Goal: Task Accomplishment & Management: Use online tool/utility

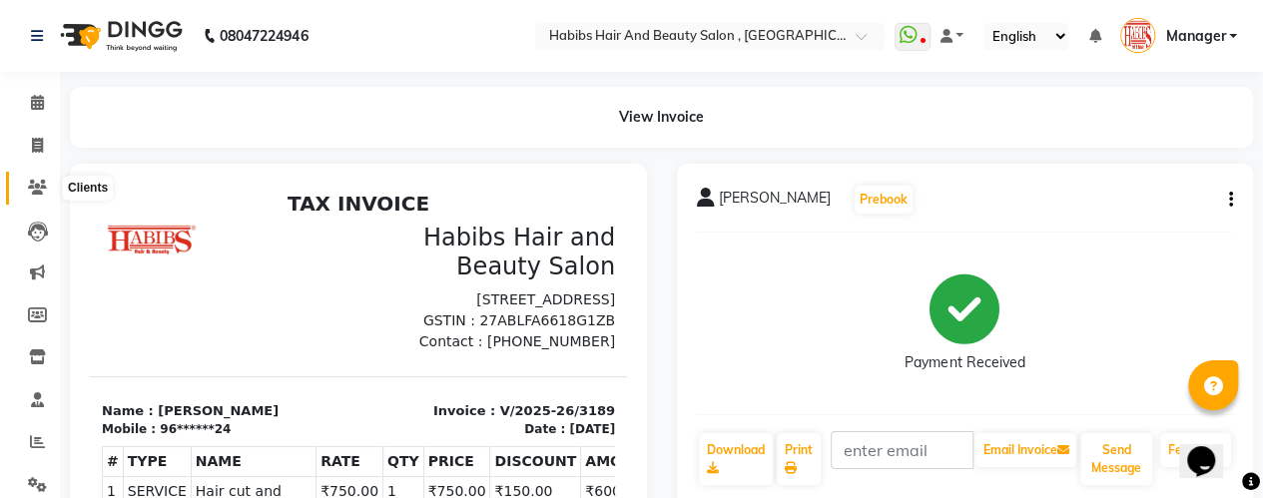
click at [32, 178] on span at bounding box center [37, 188] width 35 height 23
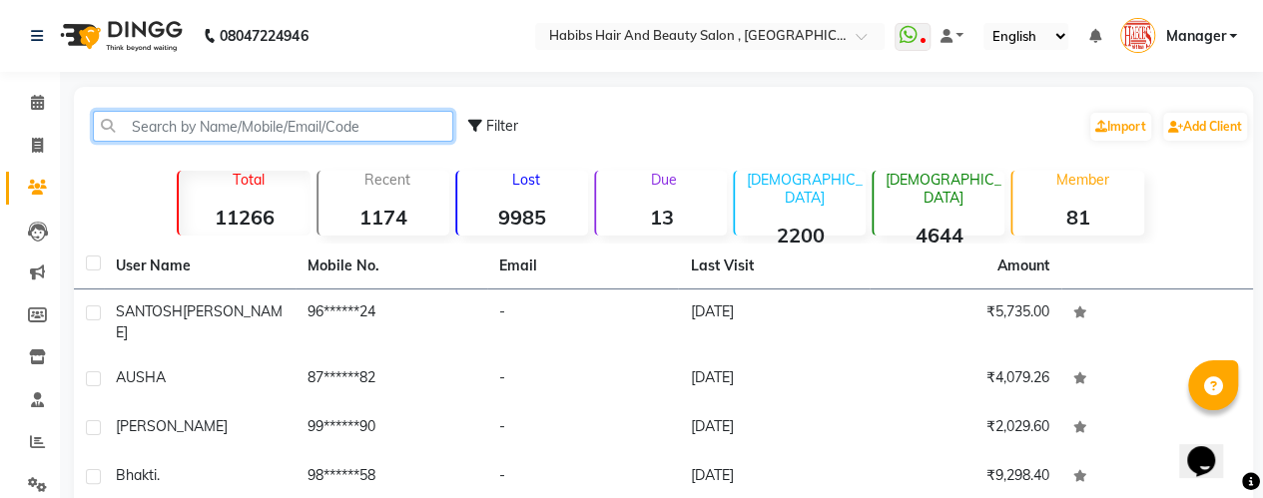
click at [274, 132] on input "text" at bounding box center [273, 126] width 360 height 31
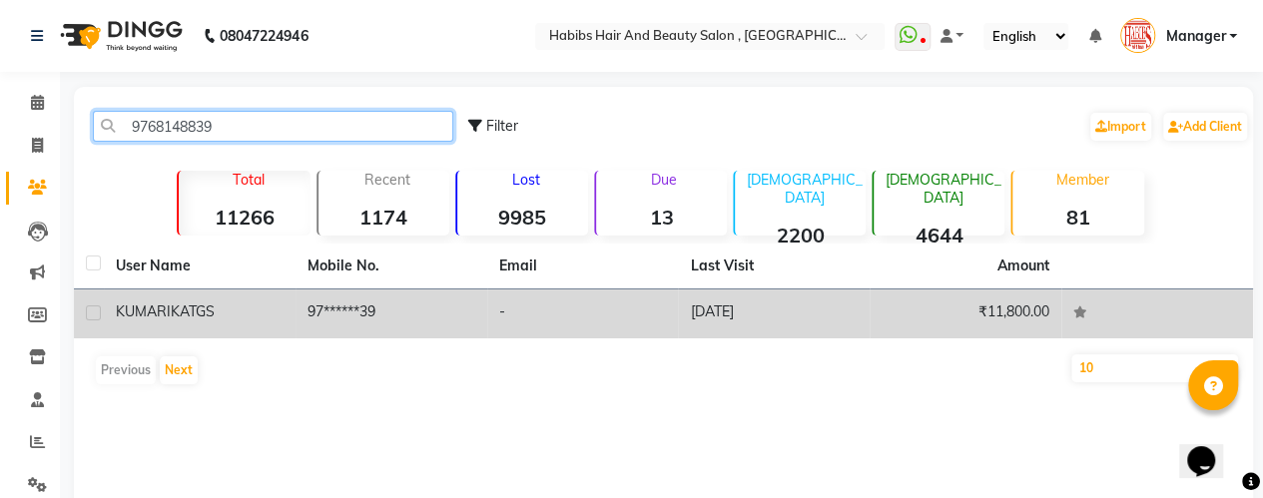
type input "9768148839"
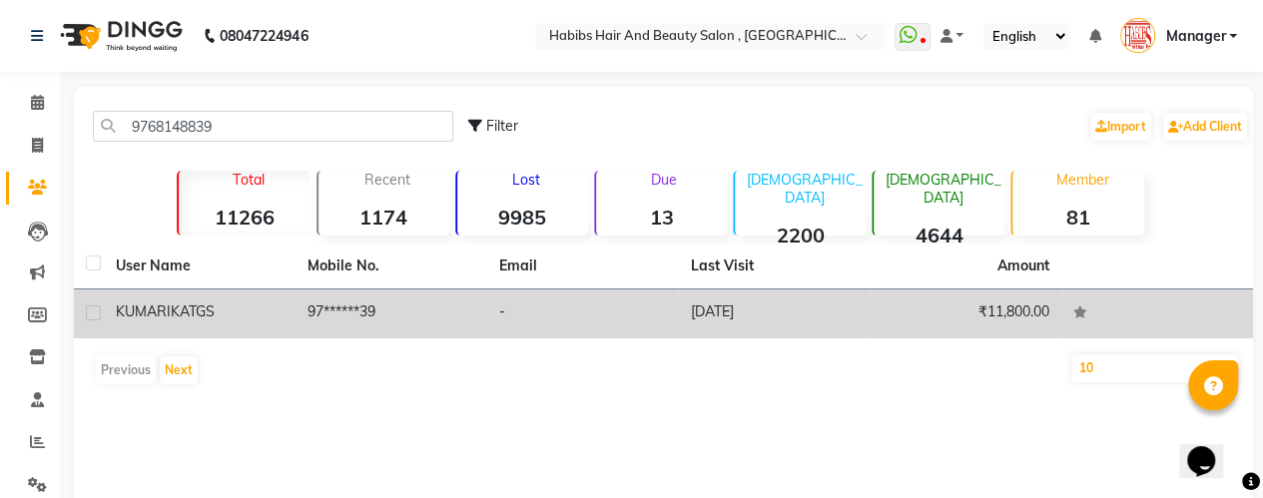
click at [241, 313] on div "KUMARIKA TGS" at bounding box center [200, 312] width 168 height 21
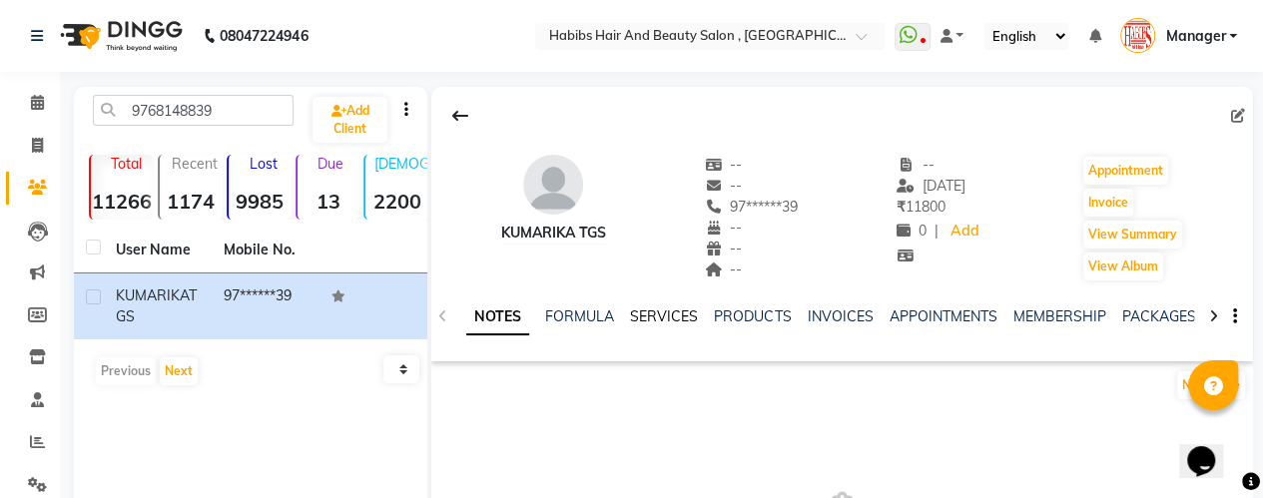
click at [647, 316] on link "SERVICES" at bounding box center [664, 317] width 68 height 18
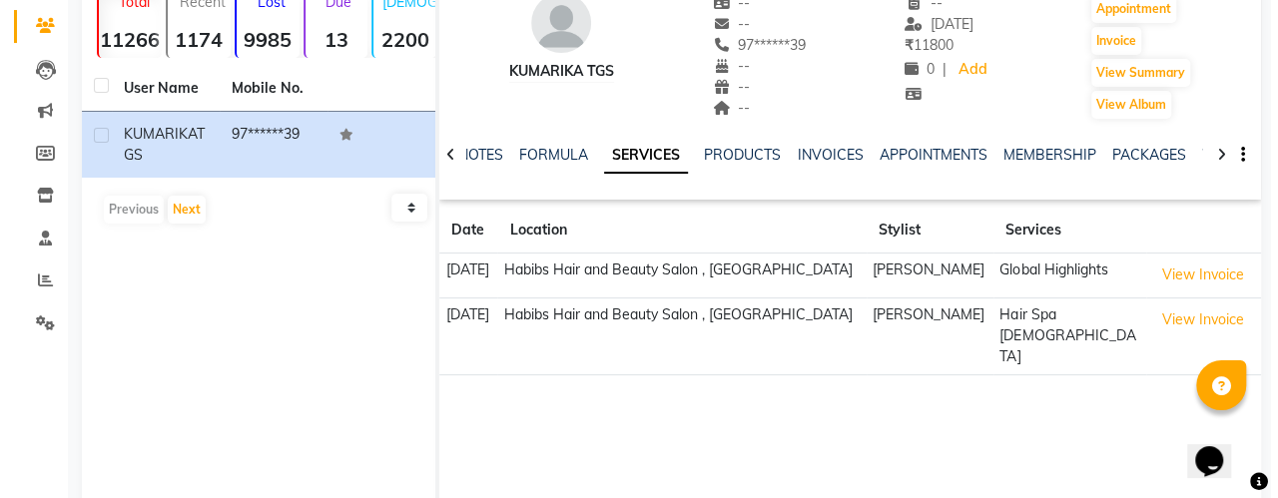
scroll to position [163, 0]
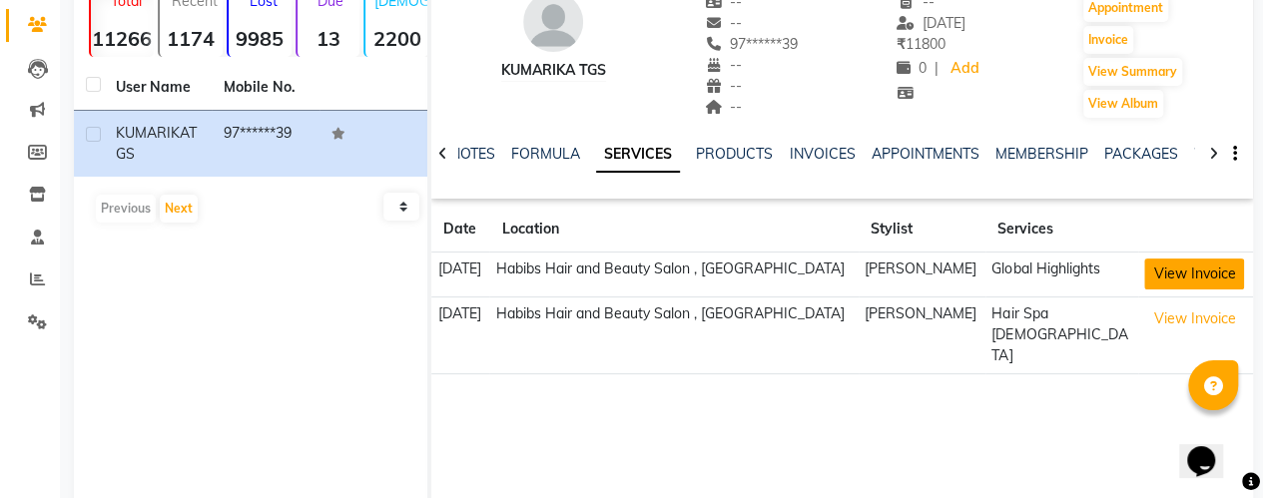
click at [1158, 273] on button "View Invoice" at bounding box center [1194, 274] width 100 height 31
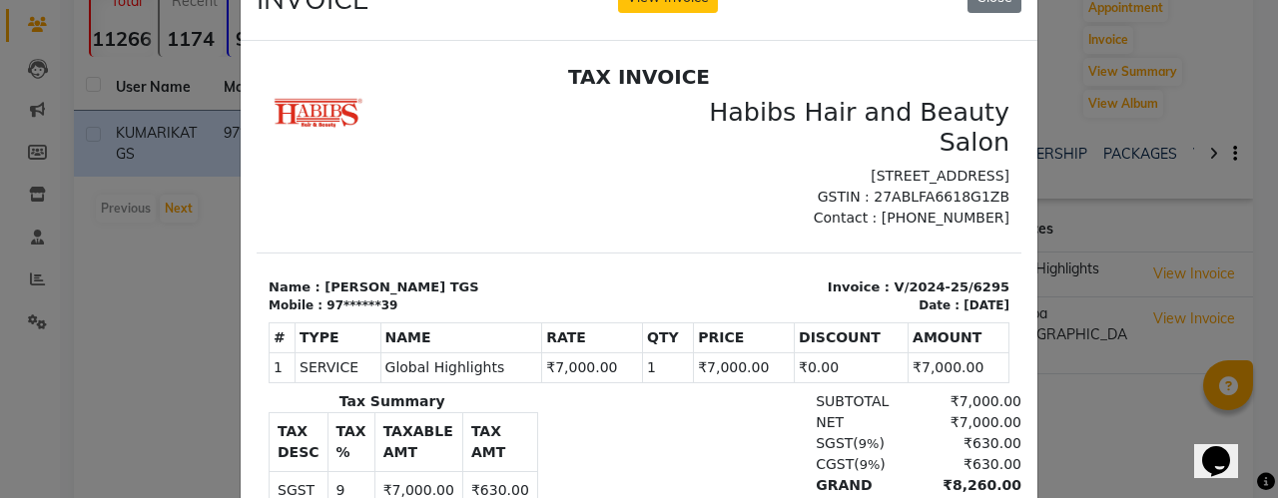
scroll to position [0, 0]
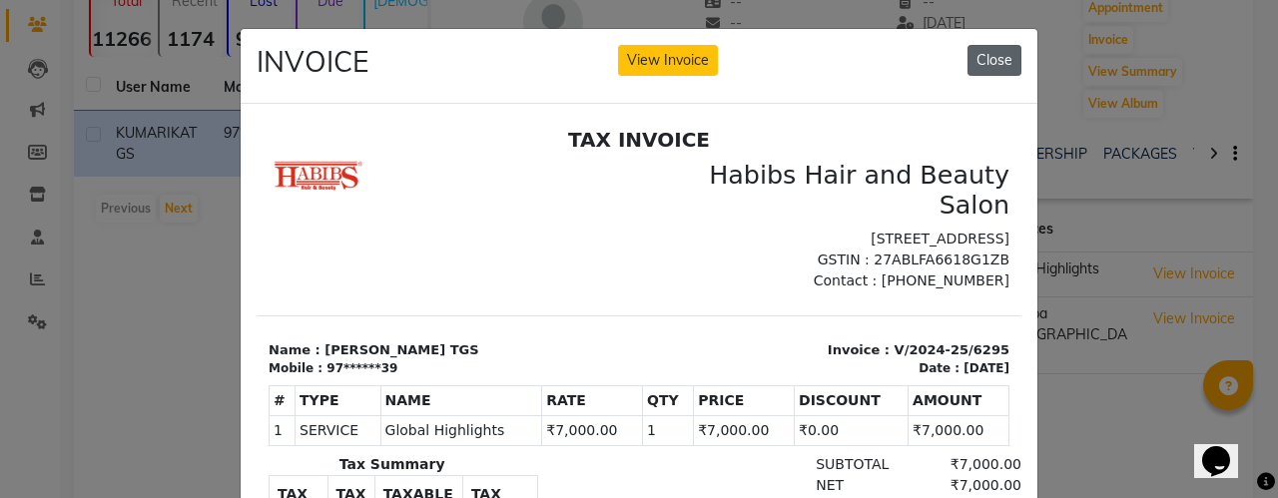
click at [1006, 47] on button "Close" at bounding box center [995, 60] width 54 height 31
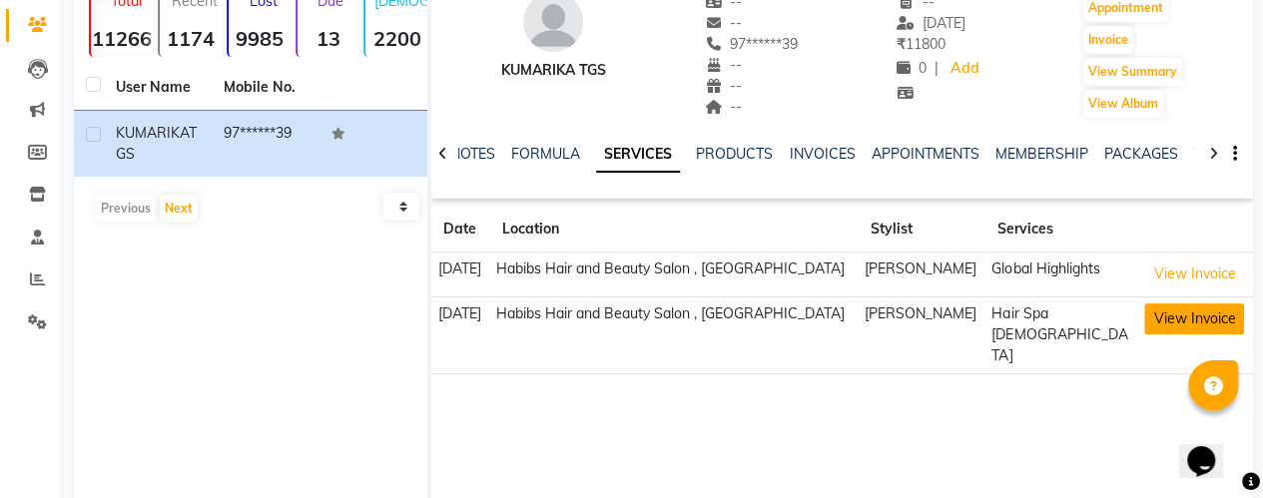
click at [1186, 312] on button "View Invoice" at bounding box center [1194, 319] width 100 height 31
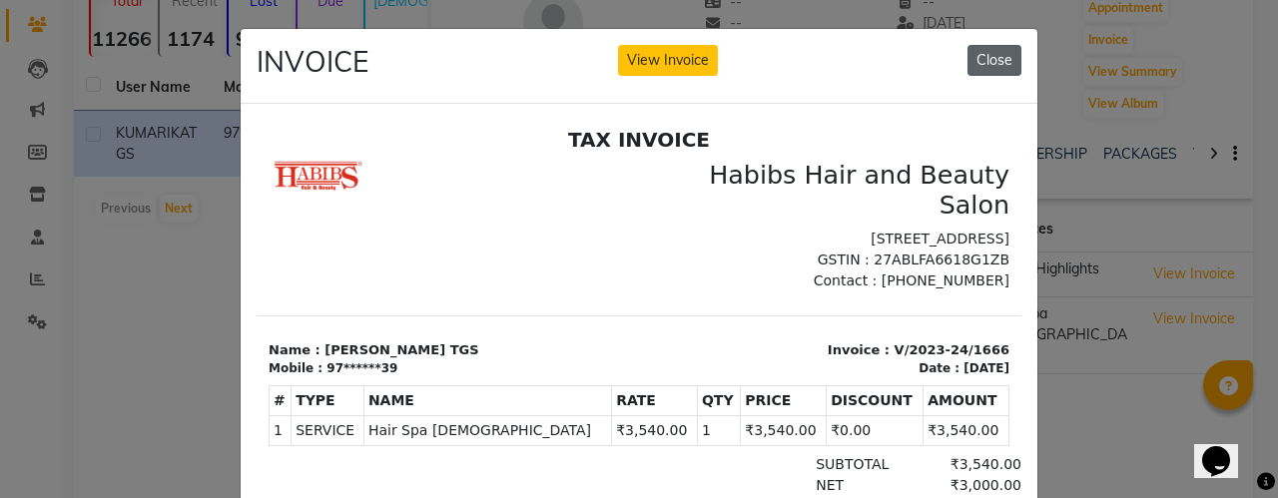
click at [983, 50] on button "Close" at bounding box center [995, 60] width 54 height 31
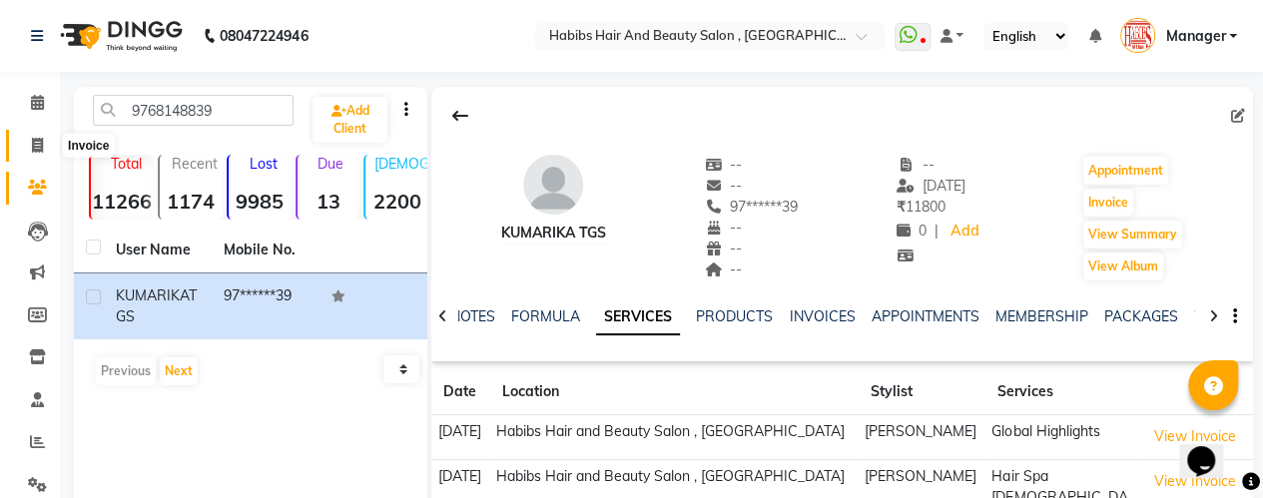
click at [36, 147] on icon at bounding box center [37, 145] width 11 height 15
select select "5651"
select select "service"
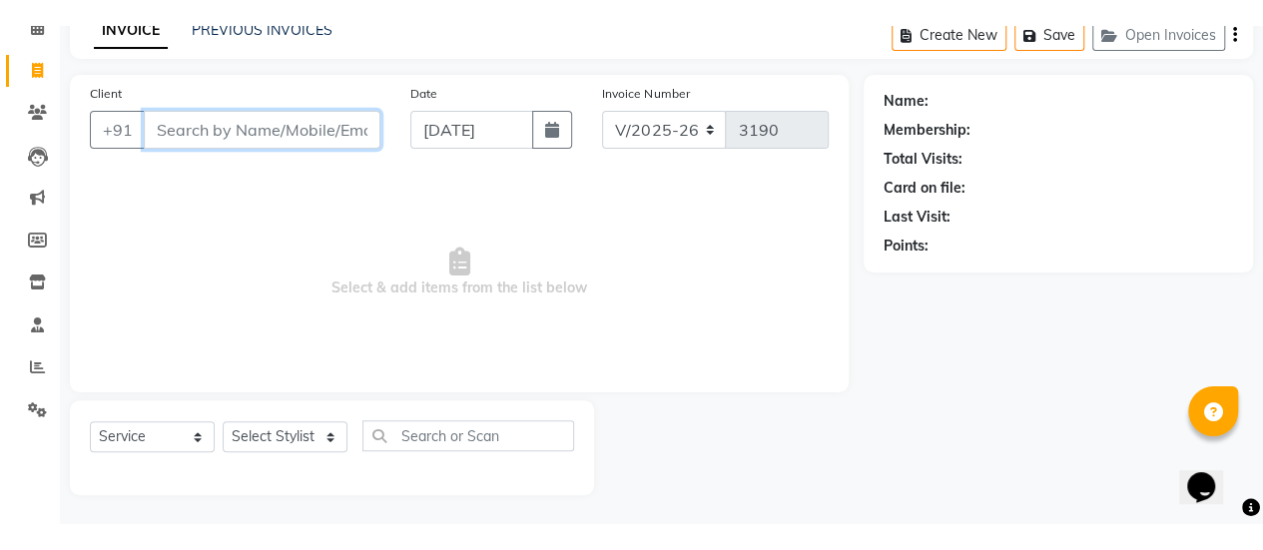
scroll to position [49, 0]
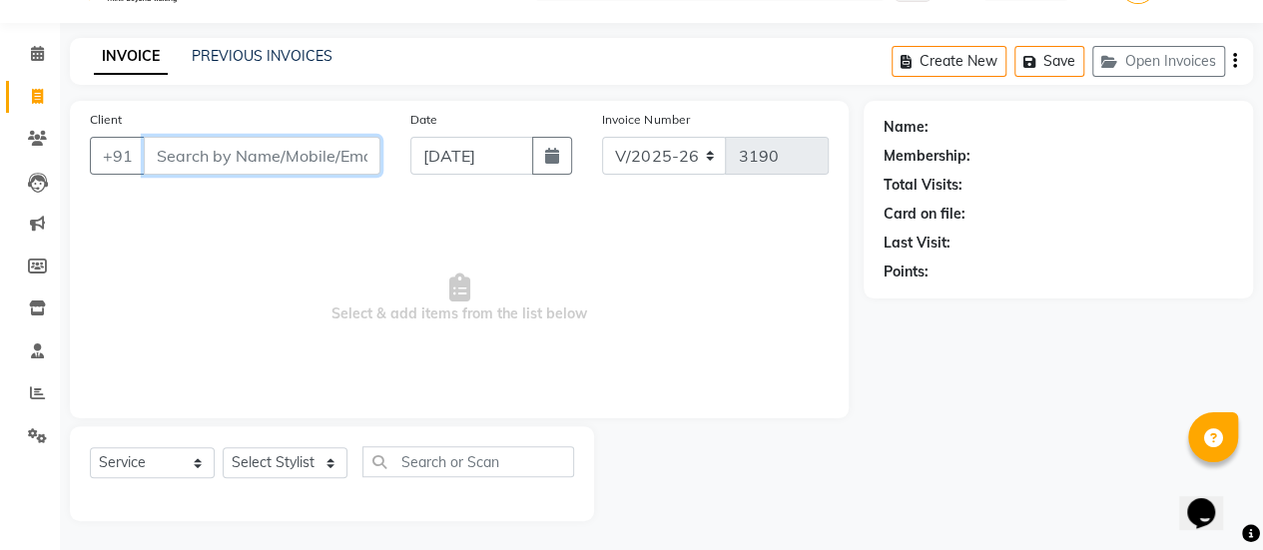
click at [274, 161] on input "Client" at bounding box center [262, 156] width 237 height 38
click at [320, 143] on input "Client" at bounding box center [262, 156] width 237 height 38
click at [242, 154] on input "Client" at bounding box center [262, 156] width 237 height 38
click at [248, 155] on input "Client" at bounding box center [262, 156] width 237 height 38
click at [292, 153] on input "Client" at bounding box center [262, 156] width 237 height 38
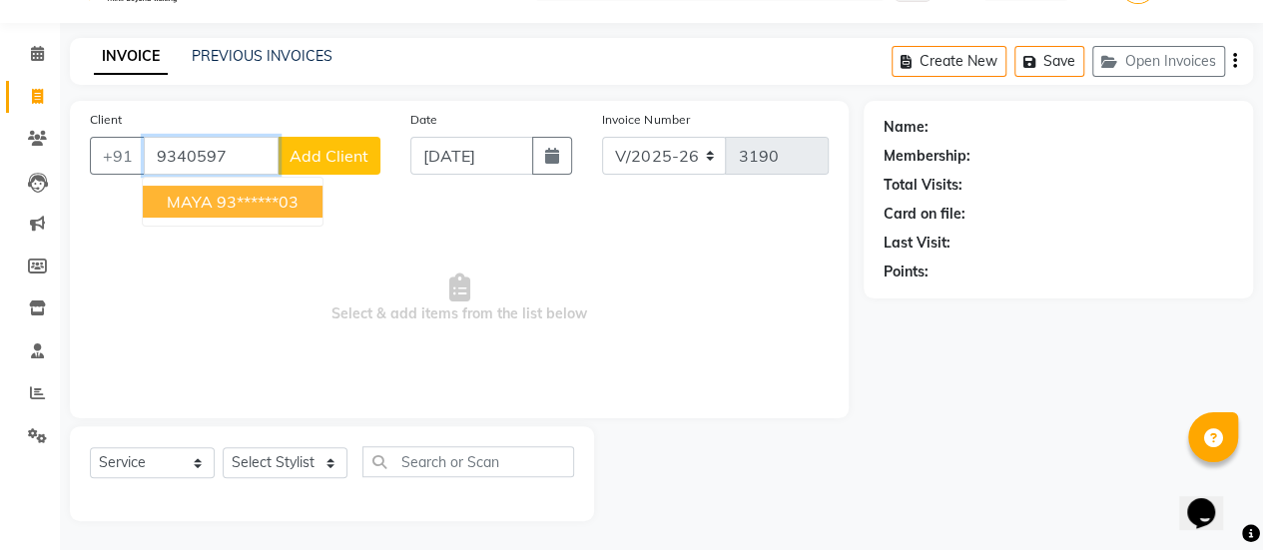
click at [272, 203] on ngb-highlight "93******03" at bounding box center [258, 202] width 82 height 20
type input "93******03"
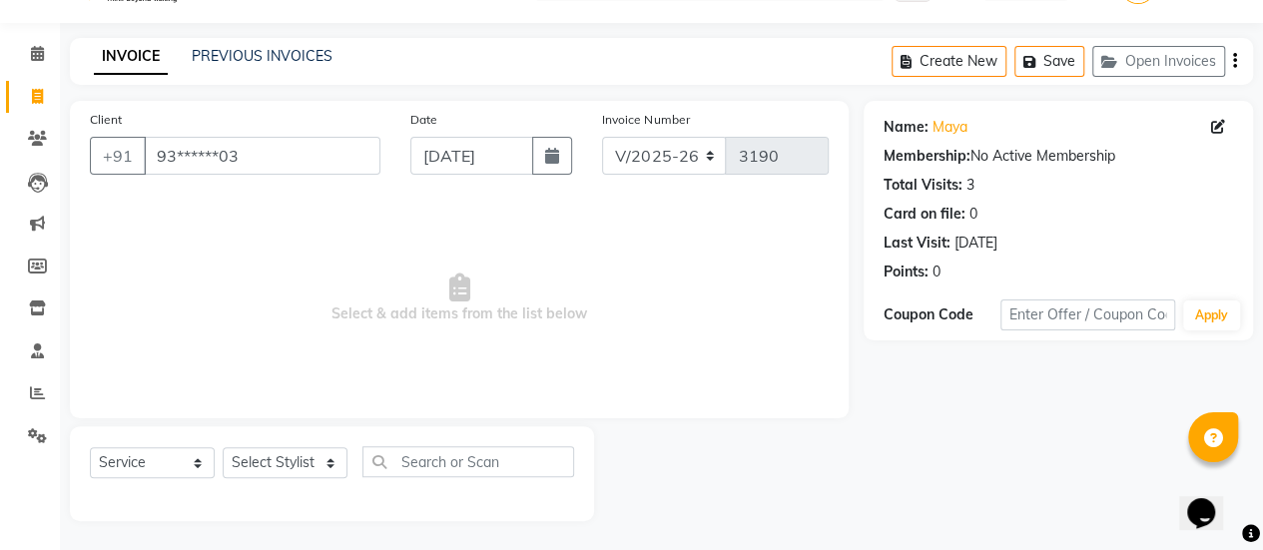
drag, startPoint x: 286, startPoint y: 478, endPoint x: 287, endPoint y: 449, distance: 29.0
click at [287, 449] on div "Select Service Product Membership Package Voucher Prepaid Gift Card Select Styl…" at bounding box center [332, 469] width 484 height 47
click at [287, 449] on select "Select Stylist [PERSON_NAME] [PERSON_NAME] Manager [PERSON_NAME] MUSARIK [PERSO…" at bounding box center [285, 462] width 125 height 31
select select "78283"
click at [223, 447] on select "Select Stylist [PERSON_NAME] [PERSON_NAME] Manager [PERSON_NAME] MUSARIK [PERSO…" at bounding box center [285, 462] width 125 height 31
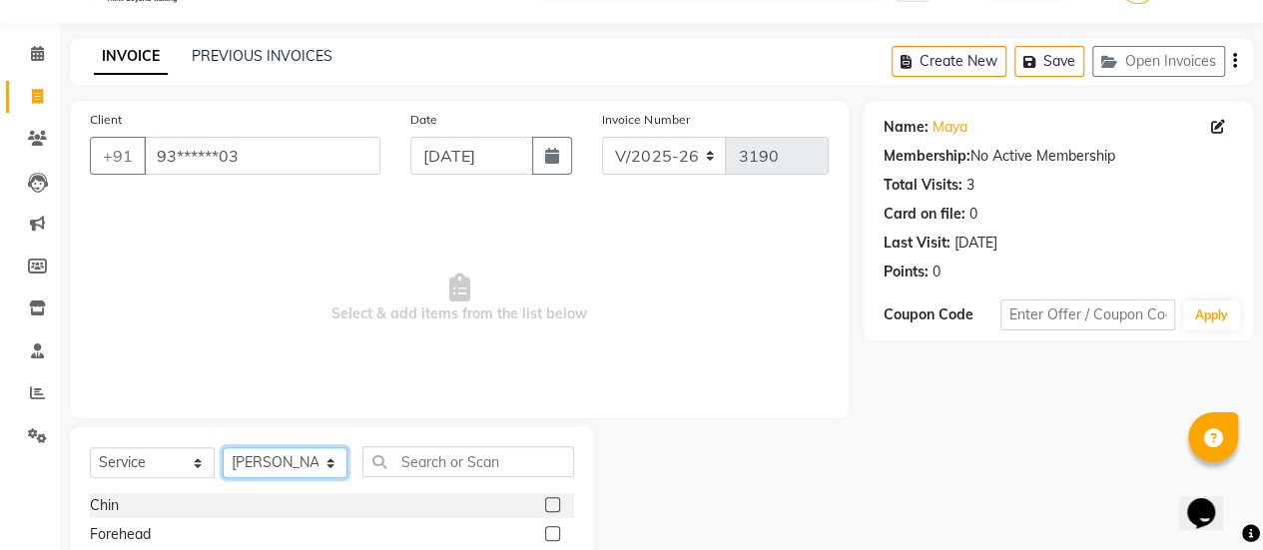
scroll to position [249, 0]
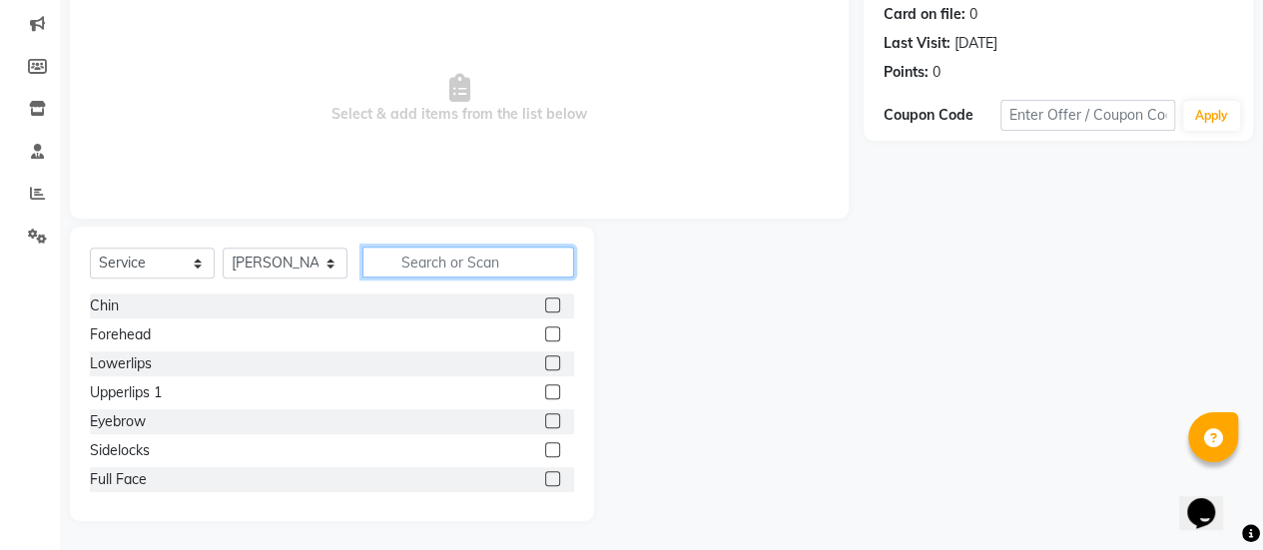
click at [435, 251] on input "text" at bounding box center [468, 262] width 212 height 31
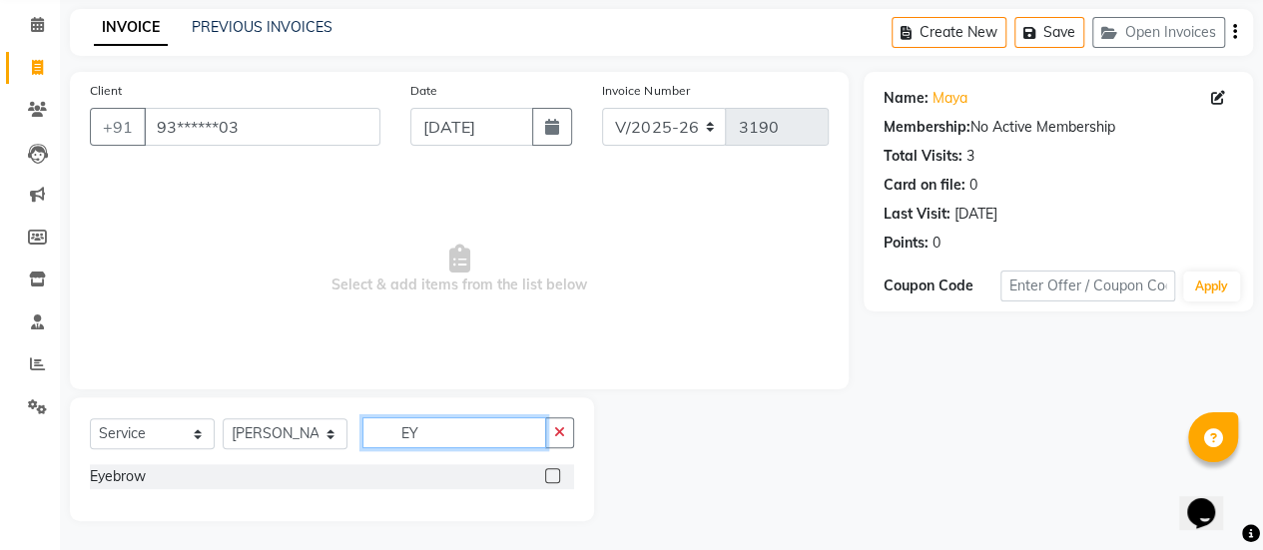
type input "EY"
click at [554, 478] on label at bounding box center [552, 475] width 15 height 15
click at [554, 478] on input "checkbox" at bounding box center [551, 476] width 13 height 13
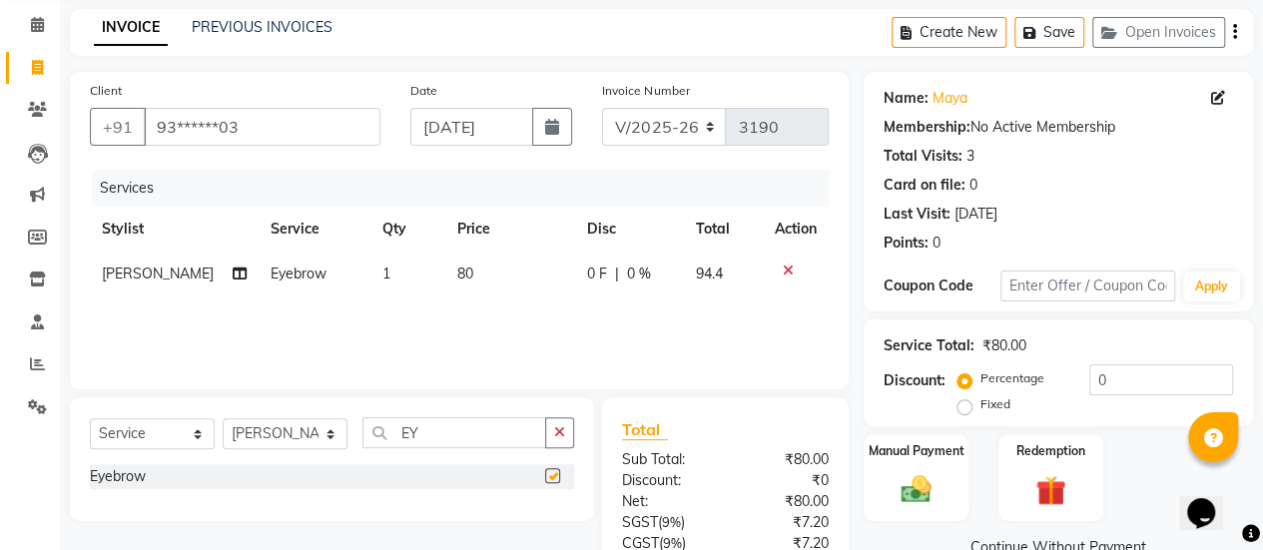
checkbox input "false"
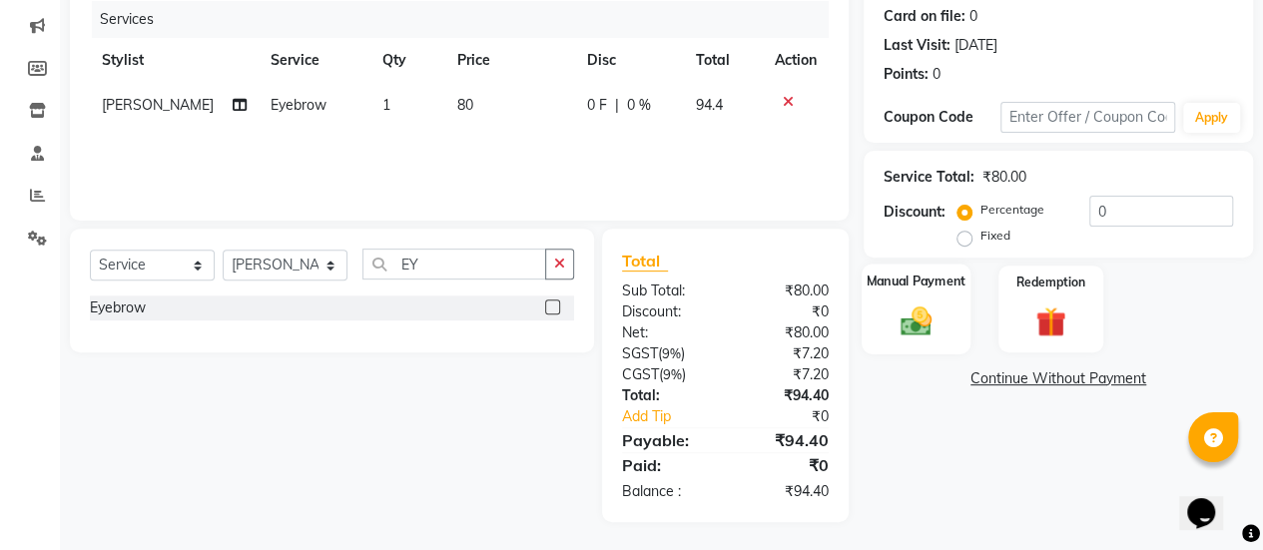
click at [897, 327] on img at bounding box center [916, 321] width 51 height 36
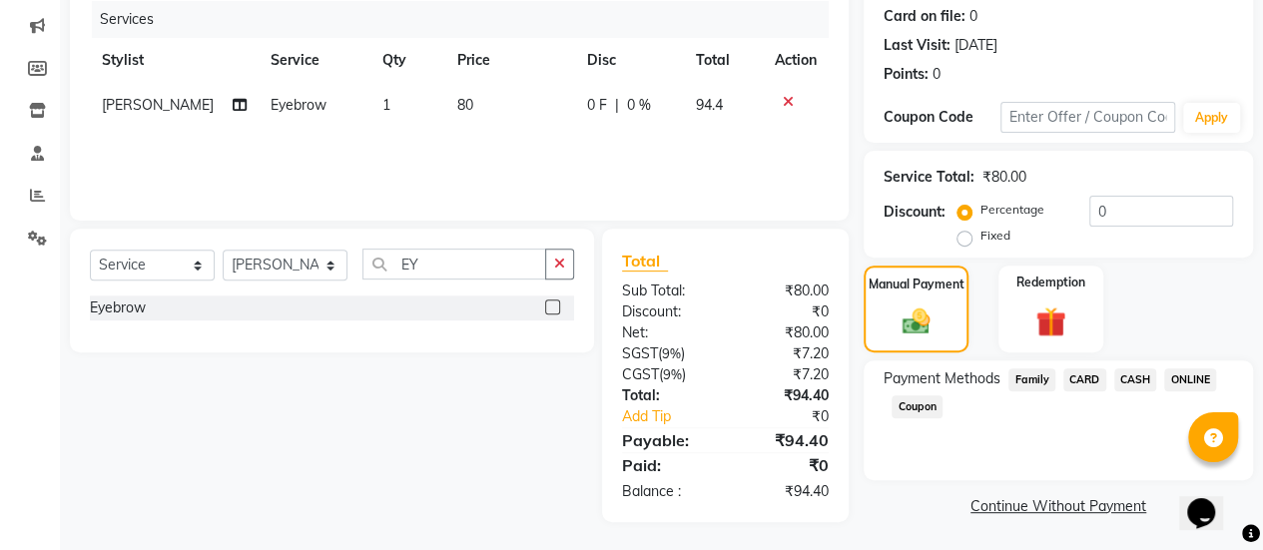
click at [1185, 378] on span "ONLINE" at bounding box center [1190, 379] width 52 height 23
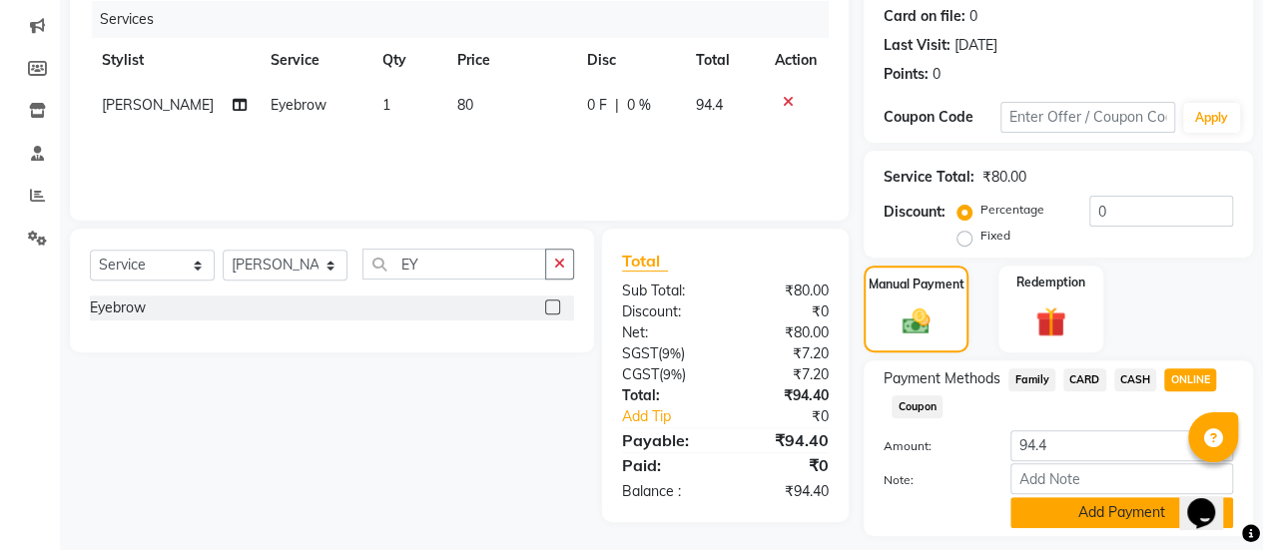
click at [1080, 497] on button "Add Payment" at bounding box center [1121, 512] width 223 height 31
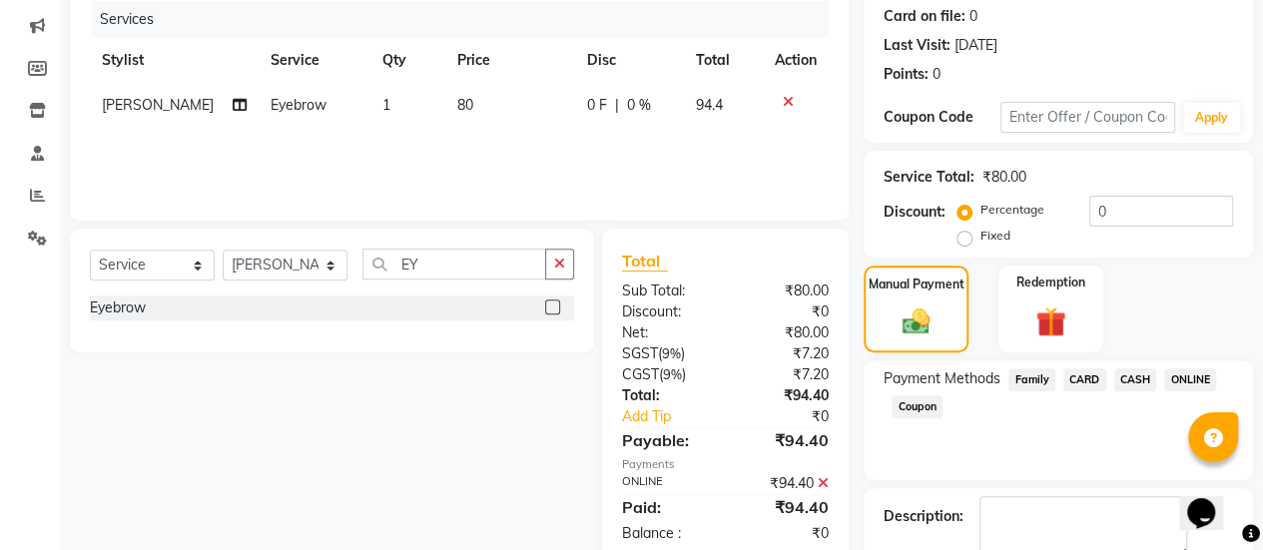
scroll to position [357, 0]
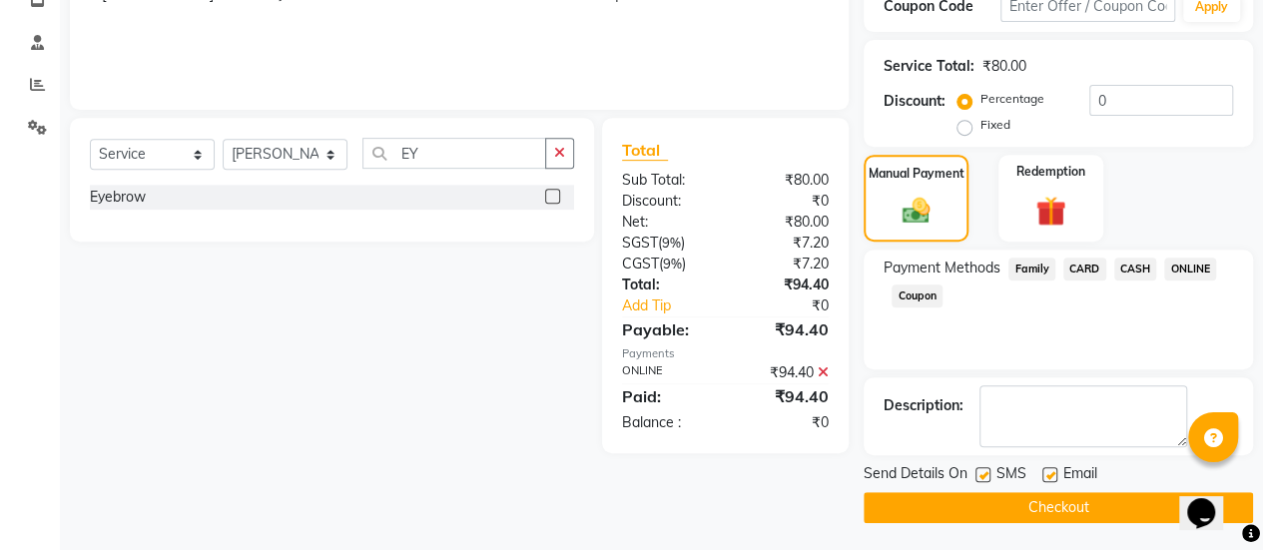
click at [1046, 468] on label at bounding box center [1049, 474] width 15 height 15
click at [1046, 469] on input "checkbox" at bounding box center [1048, 475] width 13 height 13
checkbox input "false"
click at [1040, 497] on button "Checkout" at bounding box center [1058, 507] width 389 height 31
